Goal: Information Seeking & Learning: Learn about a topic

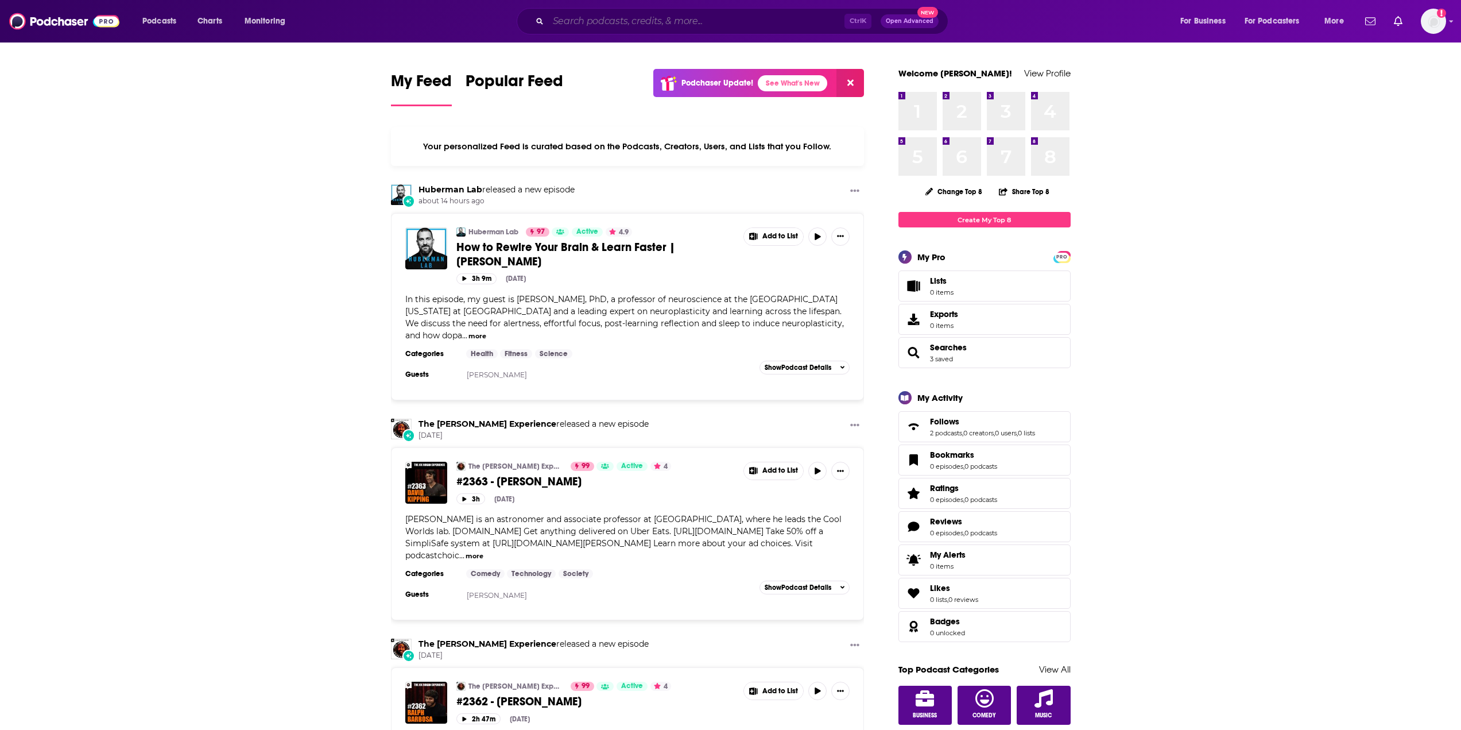
click at [675, 20] on input "Search podcasts, credits, & more..." at bounding box center [696, 21] width 296 height 18
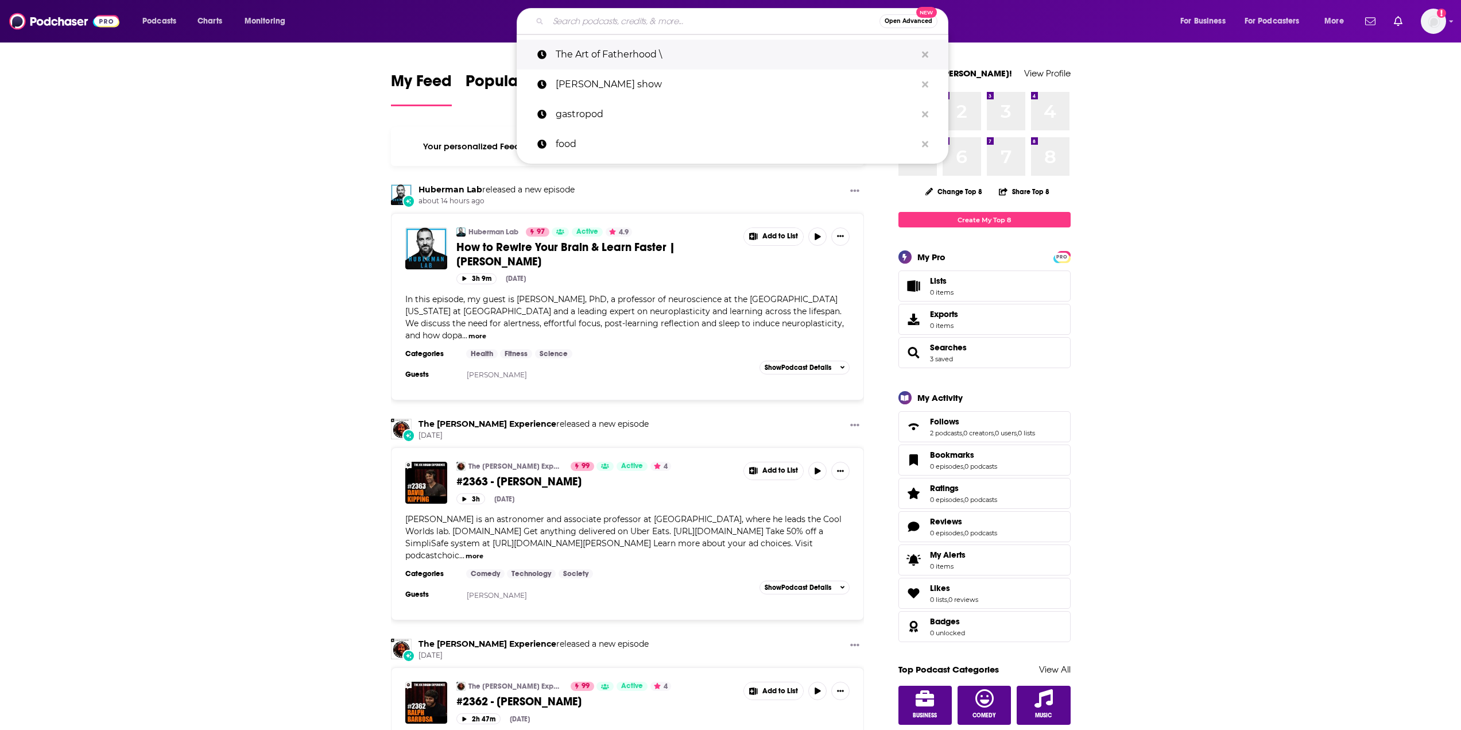
click at [652, 51] on p "The Art of Fatherhood \" at bounding box center [736, 55] width 361 height 30
type input "The Art of Fatherhood \"
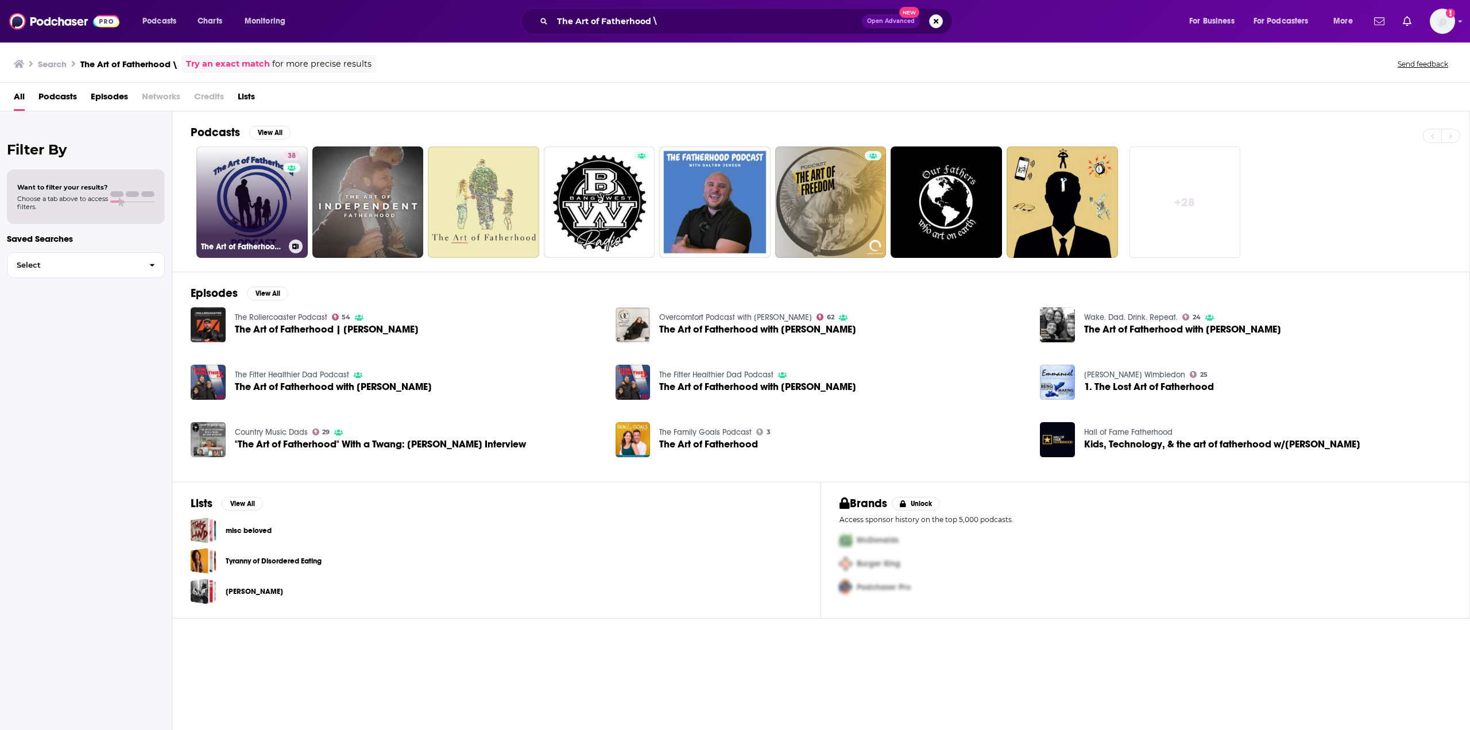
click at [237, 185] on link "38 The Art of Fatherhood Podcast" at bounding box center [251, 201] width 111 height 111
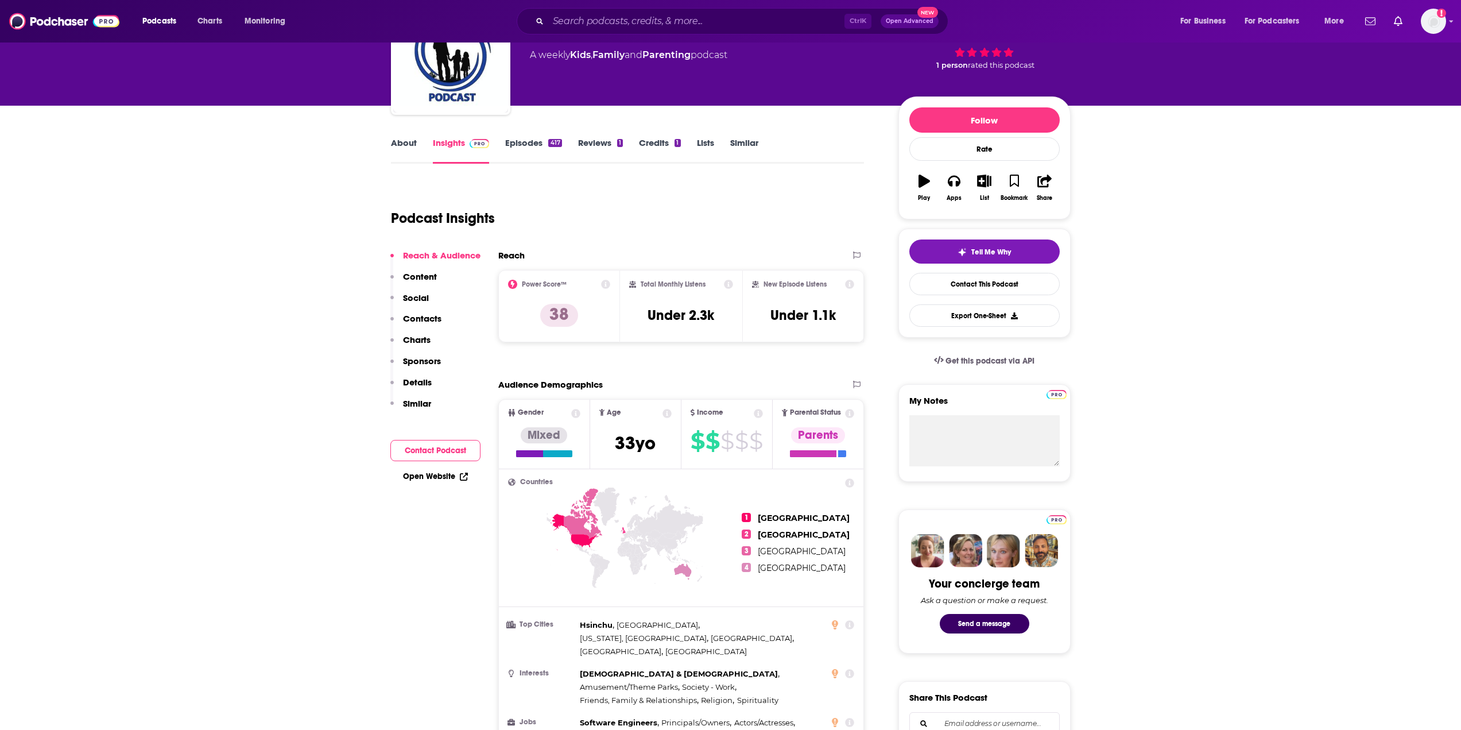
scroll to position [172, 0]
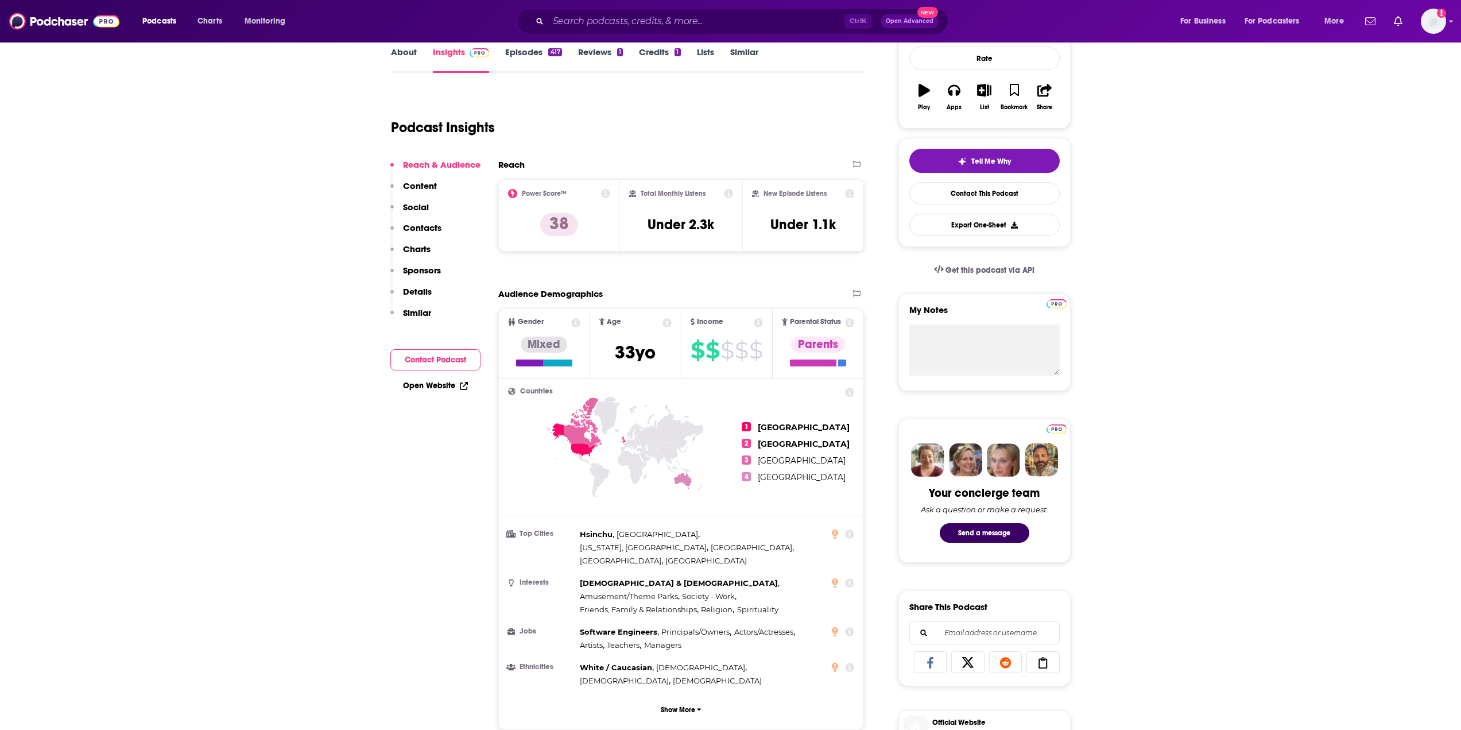
click at [727, 195] on icon at bounding box center [728, 193] width 9 height 9
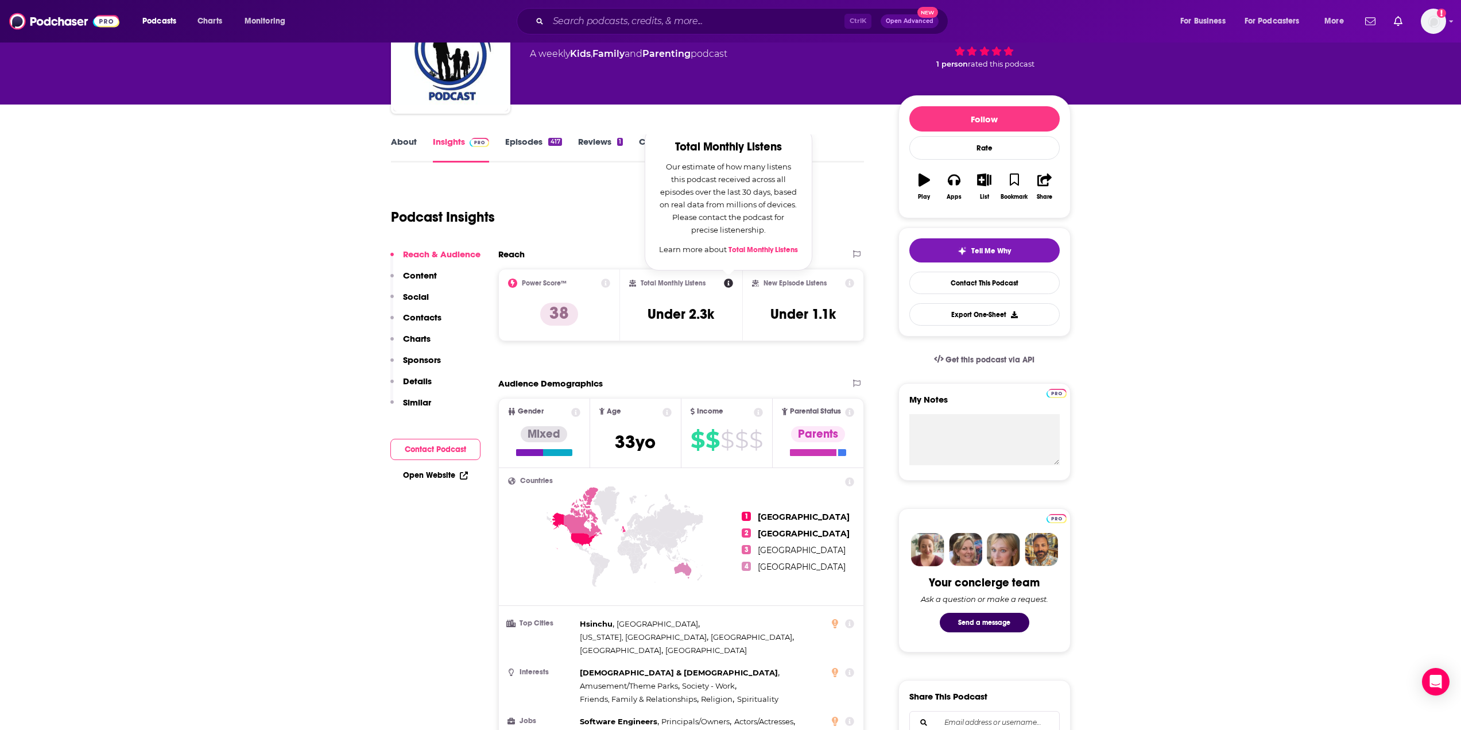
scroll to position [0, 0]
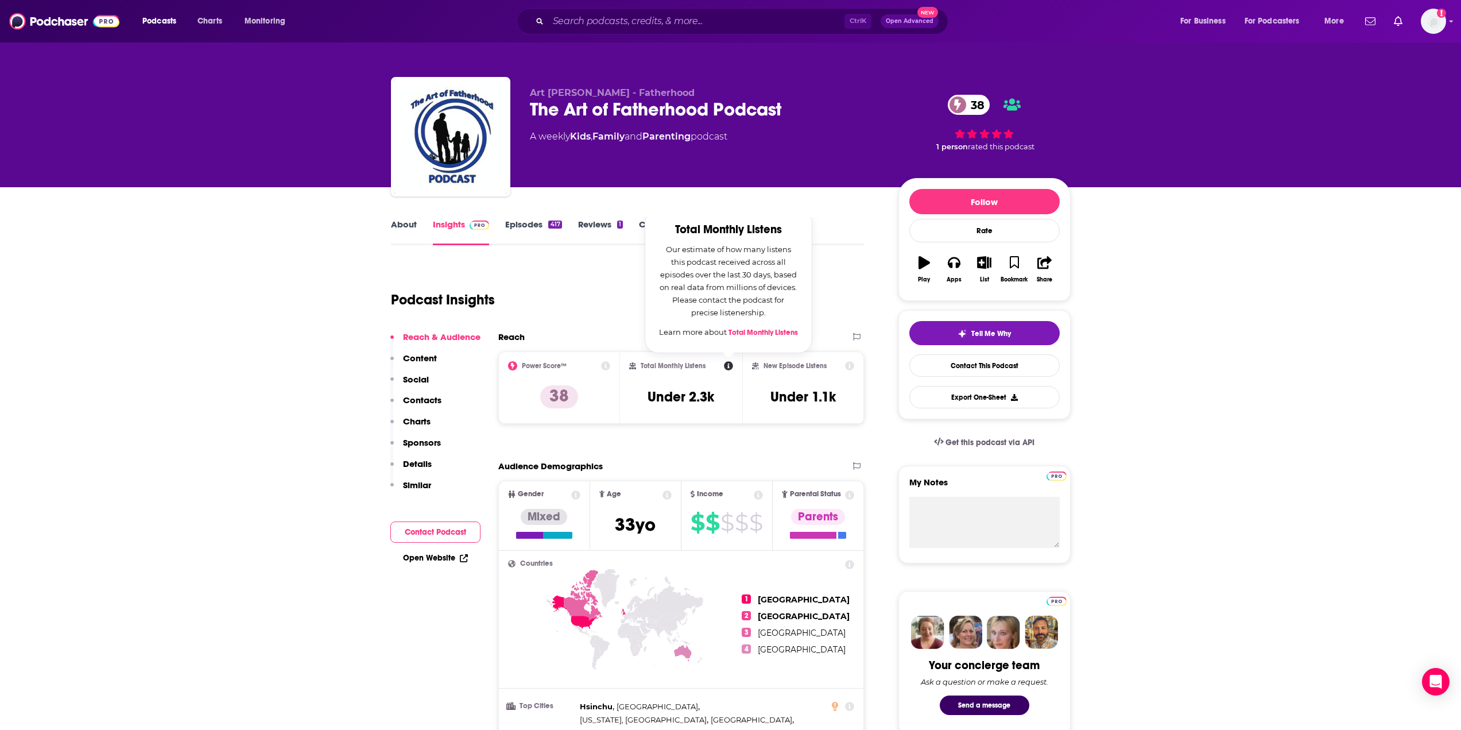
click at [734, 92] on p "Art [PERSON_NAME] - Fatherhood" at bounding box center [705, 92] width 350 height 11
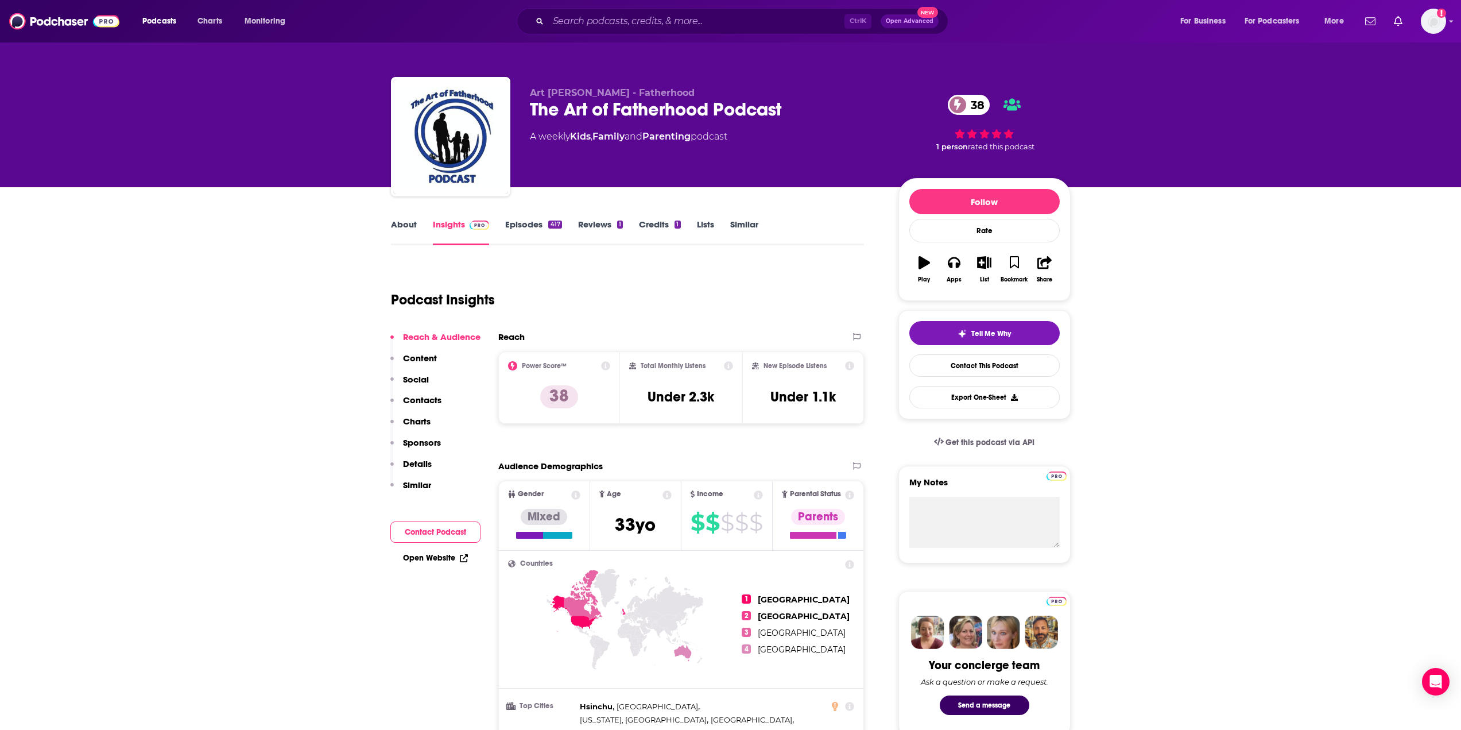
click at [727, 104] on div "The Art of Fatherhood Podcast 38" at bounding box center [705, 109] width 350 height 22
copy div "The Art of Fatherhood Podcast 38"
